Goal: Task Accomplishment & Management: Manage account settings

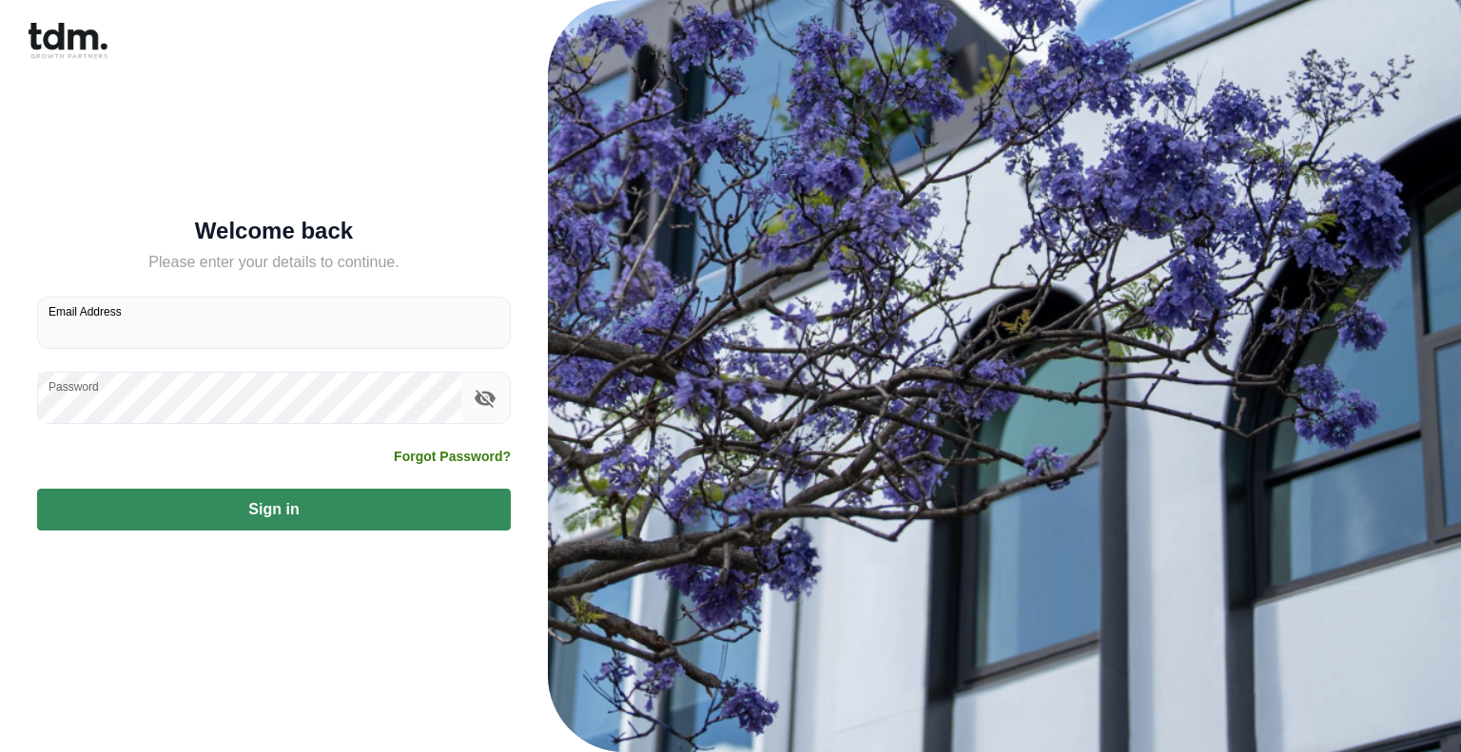
type input "**********"
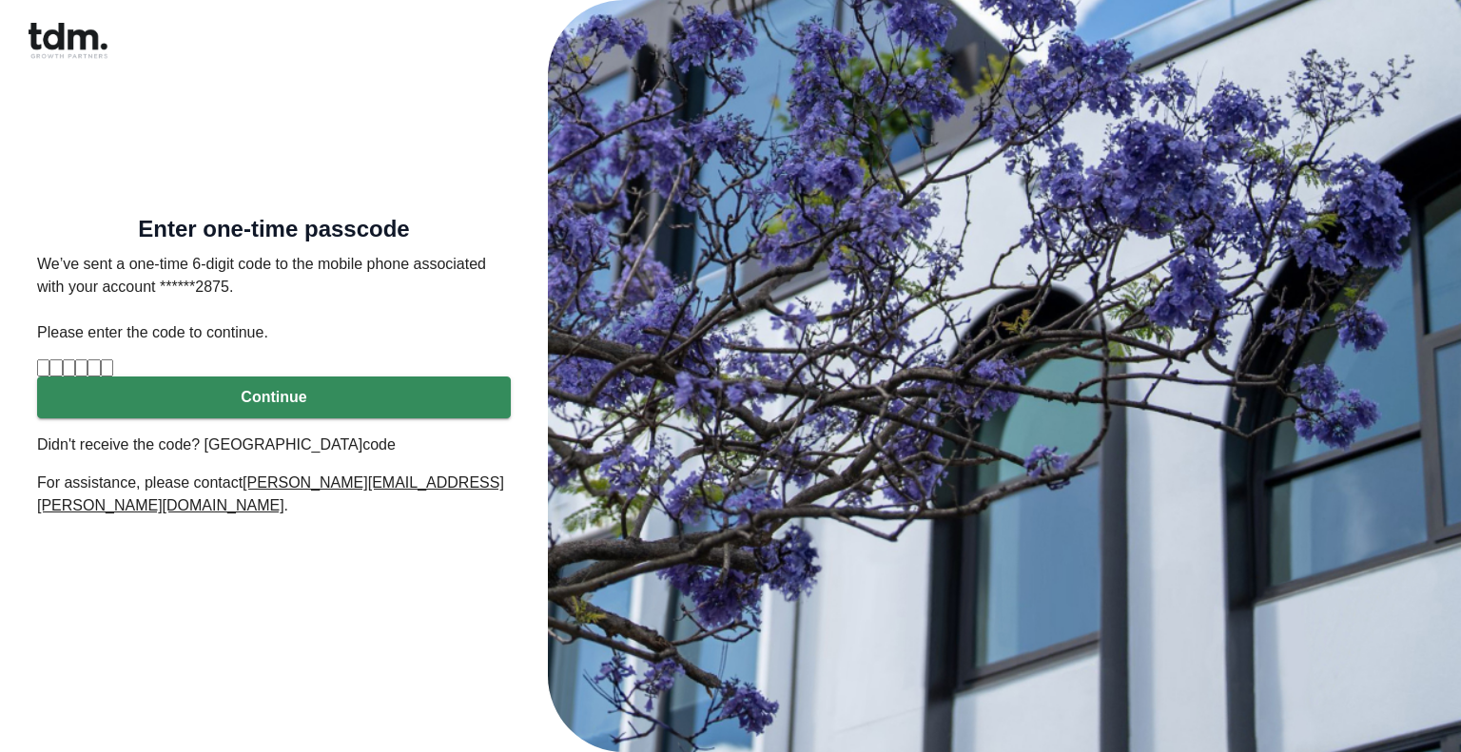
click at [49, 377] on input "Please enter verification code. Digit 1" at bounding box center [43, 368] width 12 height 17
click at [384, 453] on link "code" at bounding box center [378, 445] width 33 height 16
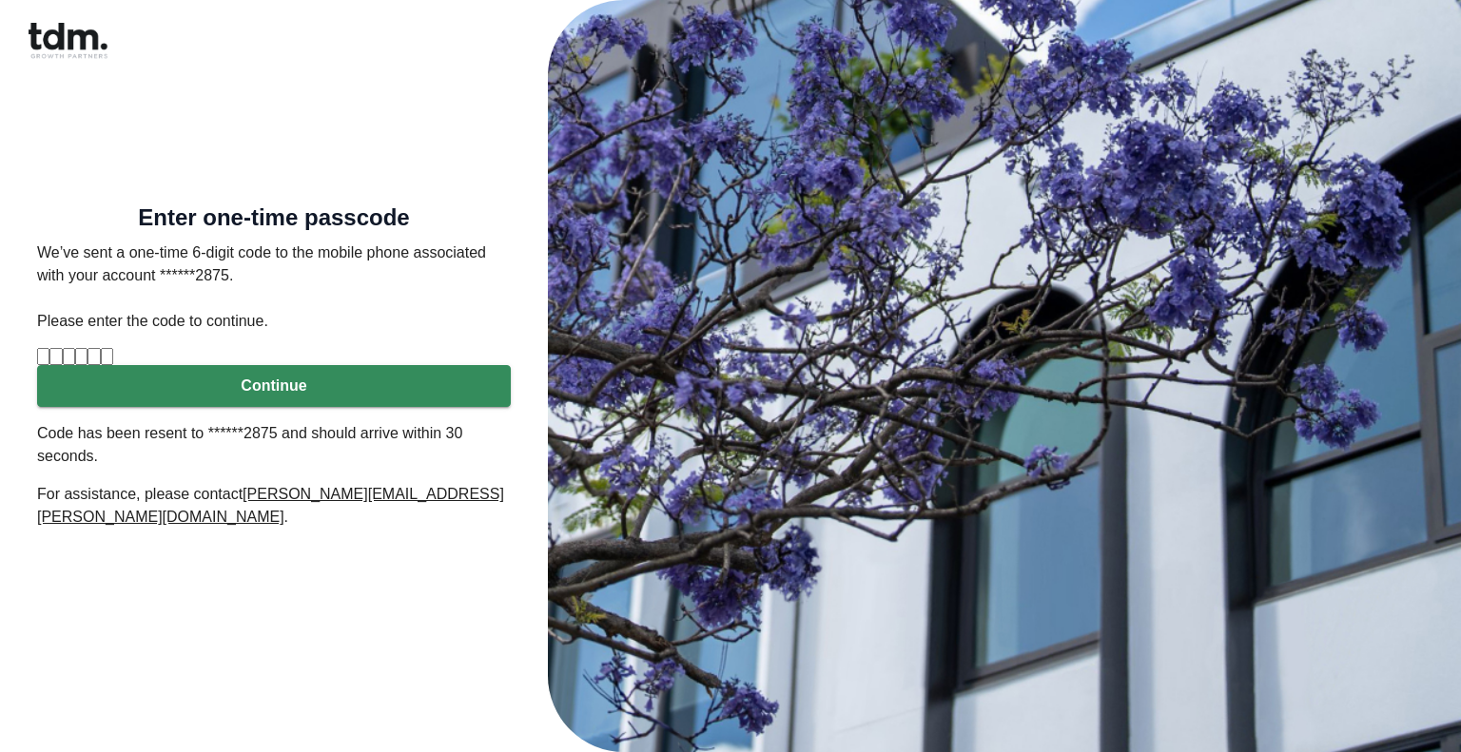
click at [49, 355] on input "Please enter verification code. Digit 1" at bounding box center [43, 356] width 12 height 17
type input "*"
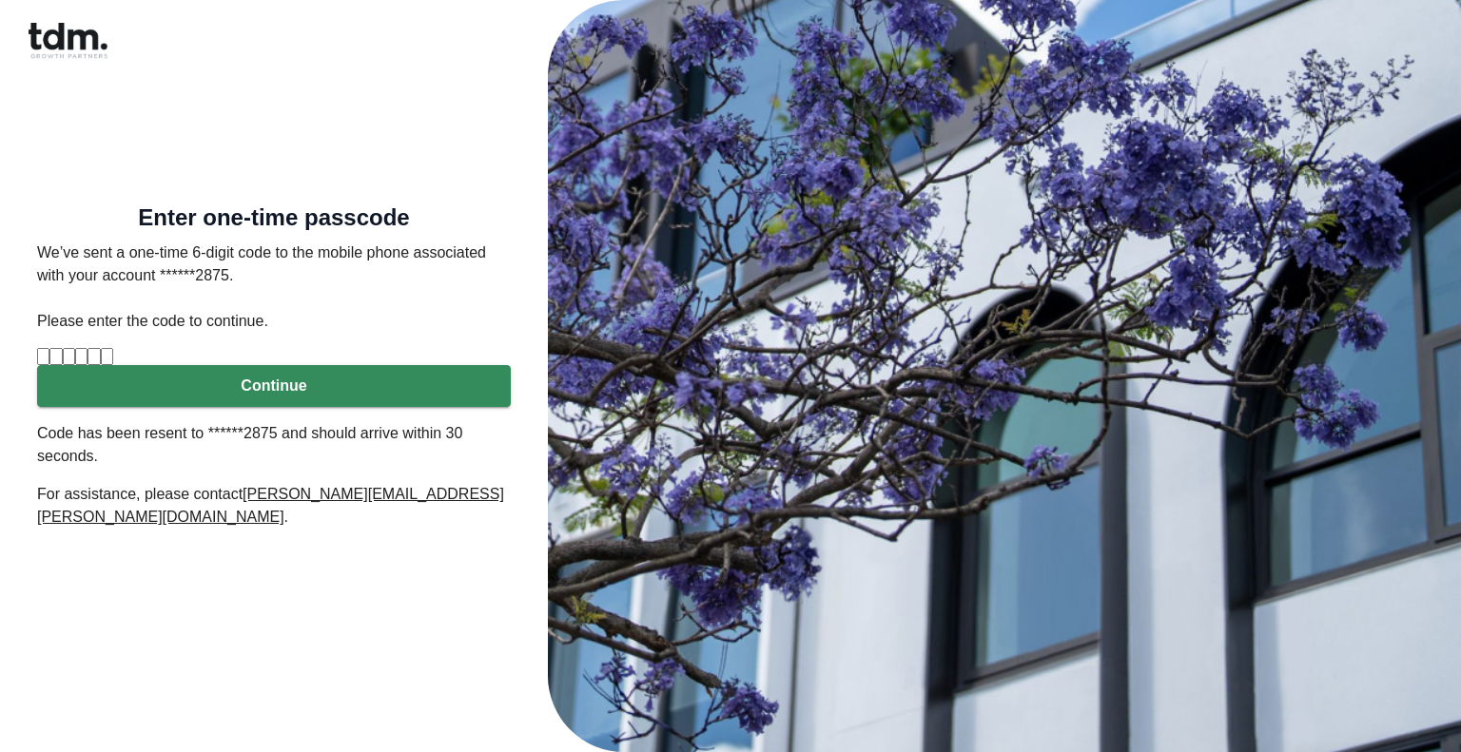
type input "*"
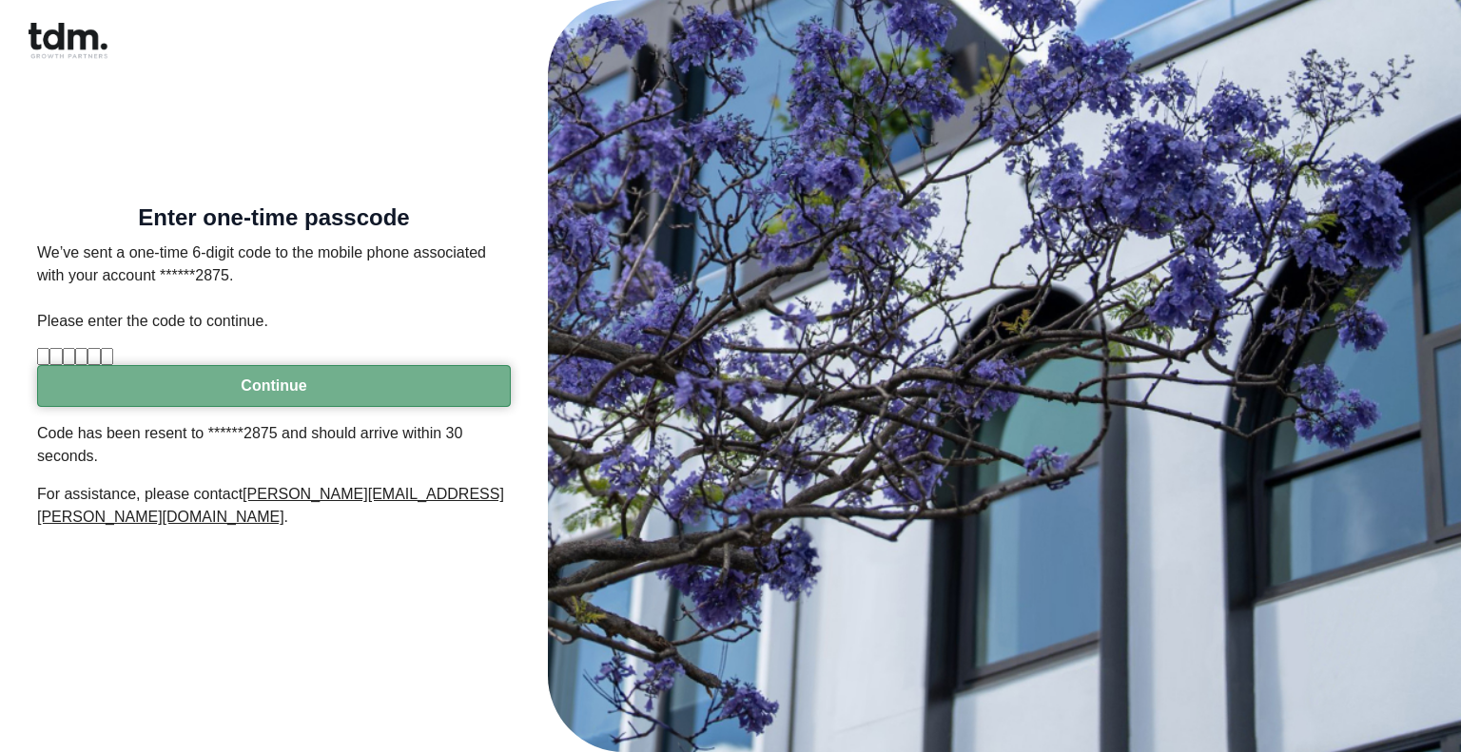
click at [270, 407] on button "Continue" at bounding box center [274, 386] width 474 height 42
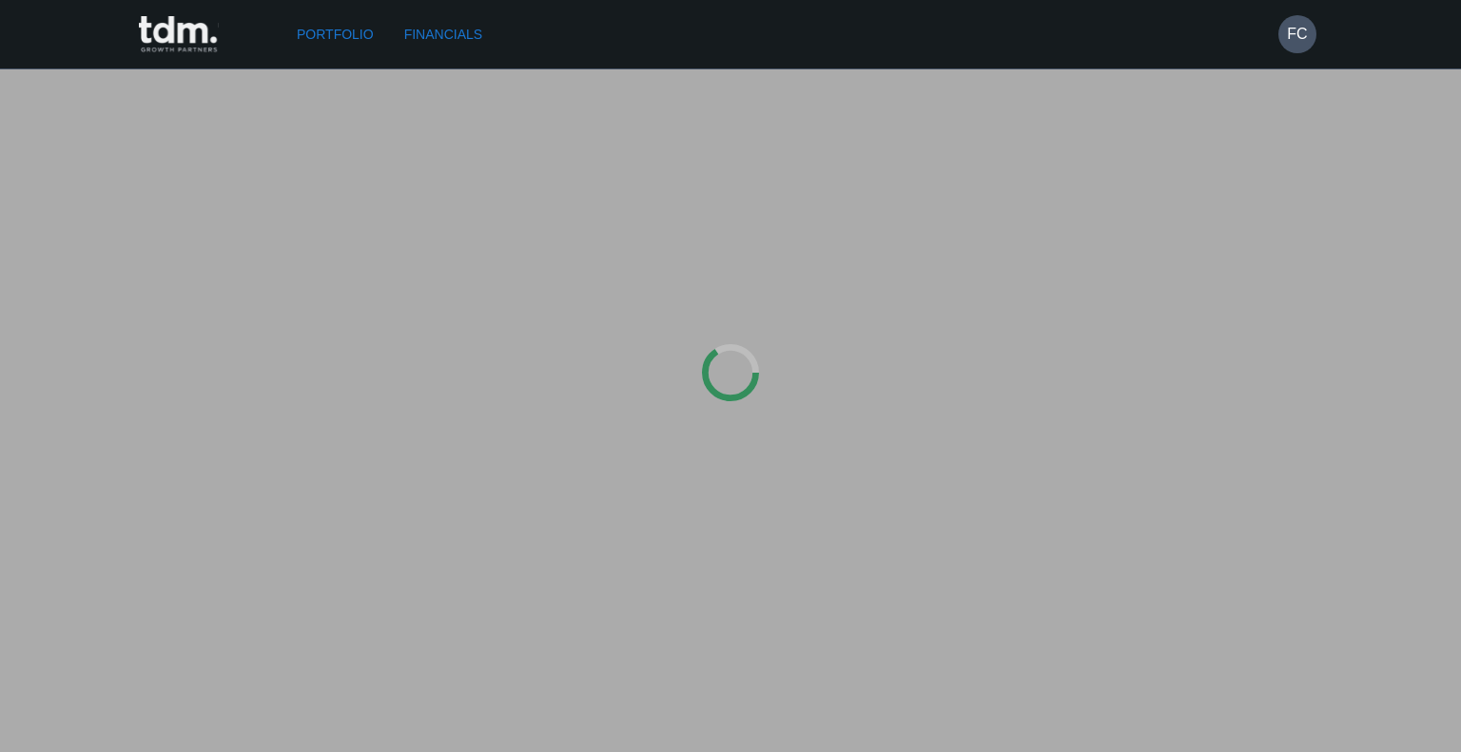
type input "*********"
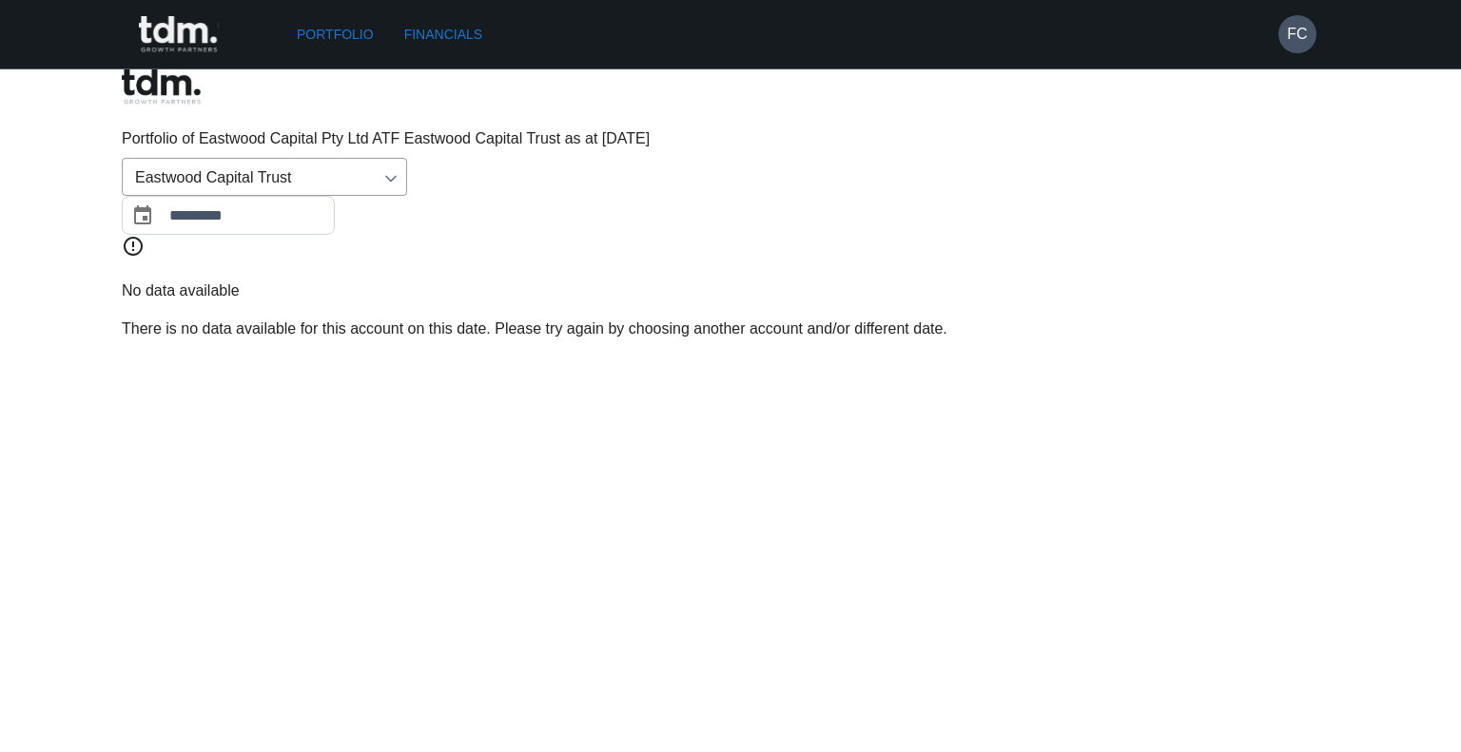
click at [479, 35] on link "Financials" at bounding box center [443, 34] width 93 height 35
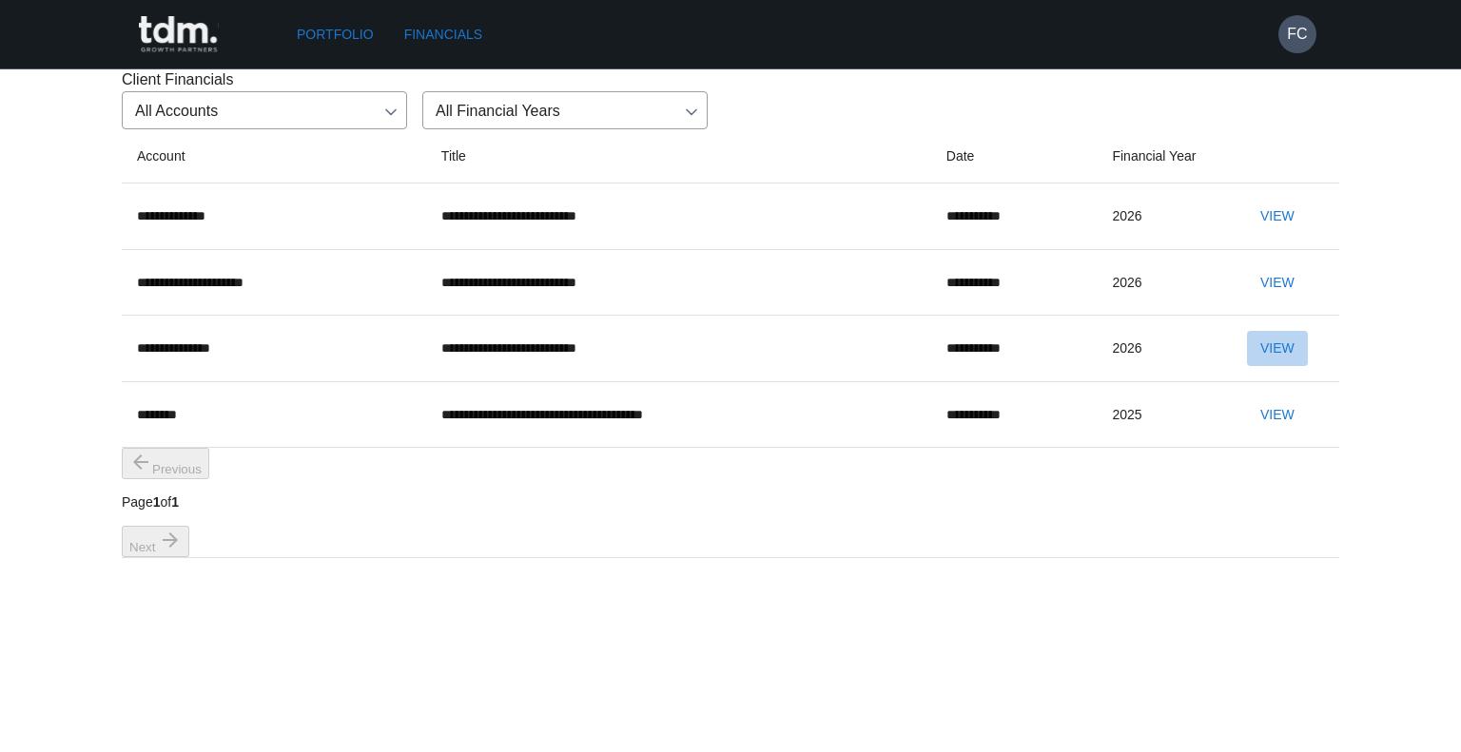
click at [1248, 366] on button "View" at bounding box center [1277, 348] width 61 height 35
click at [1268, 301] on button "View" at bounding box center [1277, 282] width 61 height 35
click at [1250, 234] on button "View" at bounding box center [1277, 216] width 61 height 35
